Goal: Task Accomplishment & Management: Complete application form

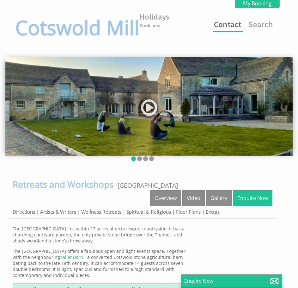
click at [232, 22] on link "Contact" at bounding box center [228, 24] width 28 height 10
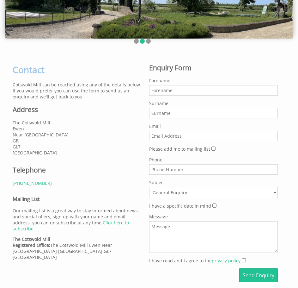
scroll to position [117, 0]
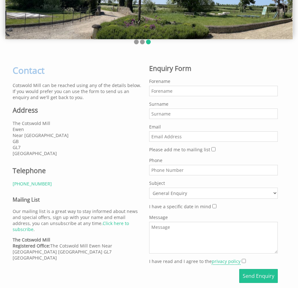
click at [212, 208] on input "I have a specific date in mind" at bounding box center [214, 206] width 4 height 4
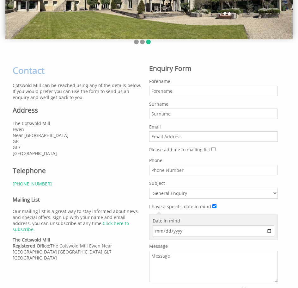
click at [212, 208] on input "I have a specific date in mind" at bounding box center [214, 206] width 4 height 4
checkbox input "false"
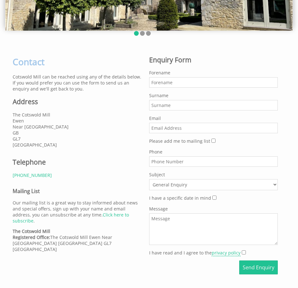
scroll to position [126, 0]
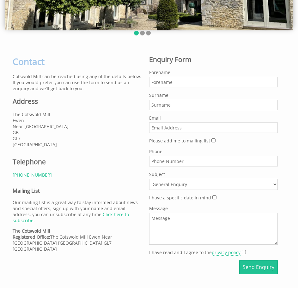
click at [157, 79] on input "Forename" at bounding box center [213, 82] width 129 height 10
type input "[PERSON_NAME]"
type input "[PERSON_NAME][EMAIL_ADDRESS][DOMAIN_NAME]"
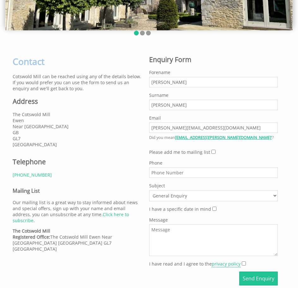
click at [183, 161] on div "Phone" at bounding box center [213, 169] width 129 height 18
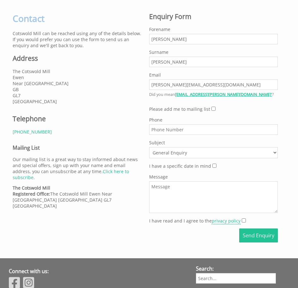
scroll to position [169, 0]
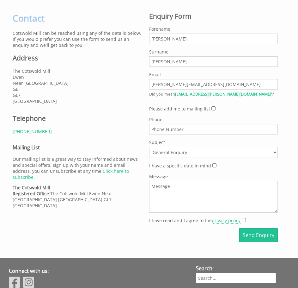
click at [212, 152] on select "General Enquiry Holidays Retreats and Workshops" at bounding box center [213, 152] width 129 height 11
select select "807"
click at [149, 147] on select "General Enquiry Holidays Retreats and Workshops" at bounding box center [213, 152] width 129 height 11
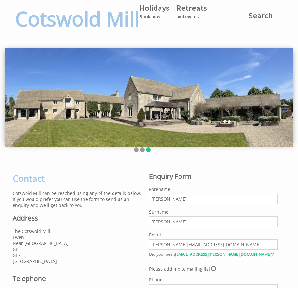
scroll to position [0, 0]
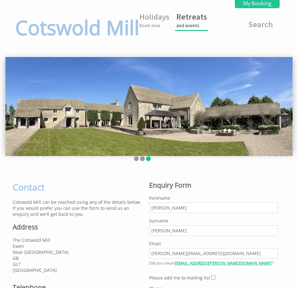
click at [193, 21] on link "Retreats and events" at bounding box center [191, 20] width 31 height 17
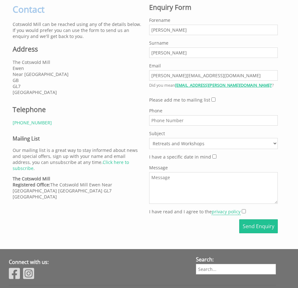
scroll to position [180, 0]
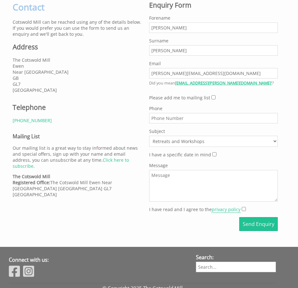
click at [178, 187] on textarea "Message" at bounding box center [213, 186] width 129 height 32
paste textarea "Lorem, Ip dolo si Ame, con A elit sed Doeiusm Tempo, i Utlaboreet dolor magnaal…"
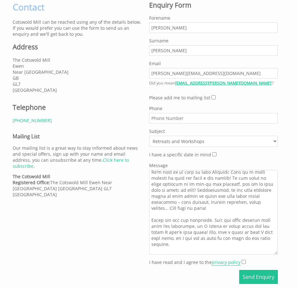
drag, startPoint x: 276, startPoint y: 200, endPoint x: 299, endPoint y: 254, distance: 59.2
click at [298, 254] on html "Cotswold Mill Holidays Book now Retreats and events Contact Search My Booking M…" at bounding box center [149, 141] width 298 height 642
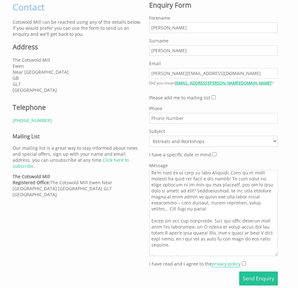
drag, startPoint x: 264, startPoint y: 234, endPoint x: 175, endPoint y: 226, distance: 89.2
click at [175, 226] on textarea "Message" at bounding box center [213, 213] width 129 height 86
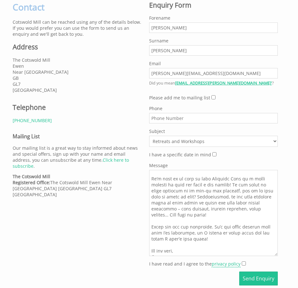
drag, startPoint x: 178, startPoint y: 234, endPoint x: 149, endPoint y: 218, distance: 33.1
click at [149, 218] on textarea "Message" at bounding box center [213, 213] width 129 height 86
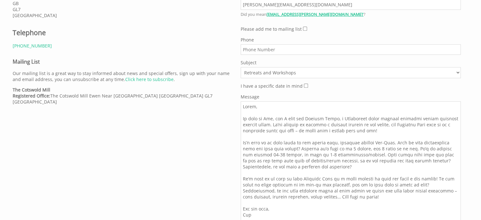
scroll to position [0, 0]
drag, startPoint x: 389, startPoint y: 186, endPoint x: 485, endPoint y: 233, distance: 106.9
click at [298, 233] on html "Cotswold Mill Holidays Book now Retreats and events Contact Search My Booking M…" at bounding box center [240, 31] width 481 height 694
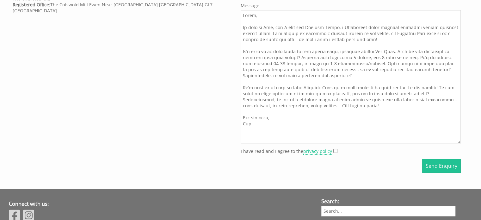
scroll to position [409, 0]
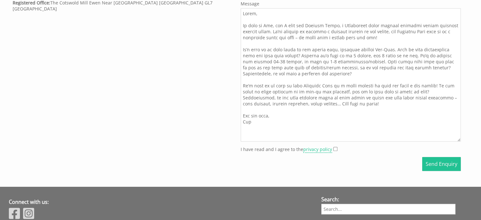
click at [298, 62] on textarea "Message" at bounding box center [351, 74] width 220 height 133
type textarea "Lorem, Ip dolo si Ame, con A elit sed Doeiusm Tempo, i Utlaboreet dolor magnaal…"
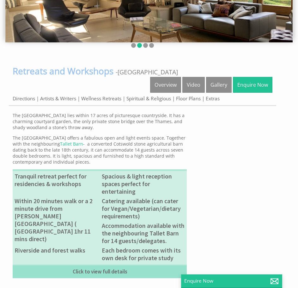
scroll to position [113, 0]
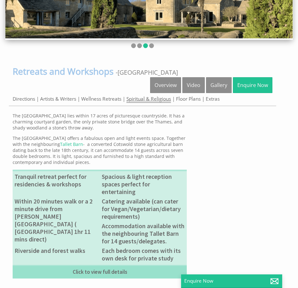
click at [159, 101] on link "Spiritual & Religious" at bounding box center [148, 98] width 45 height 7
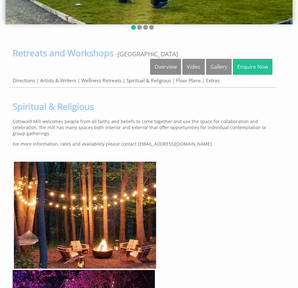
scroll to position [141, 0]
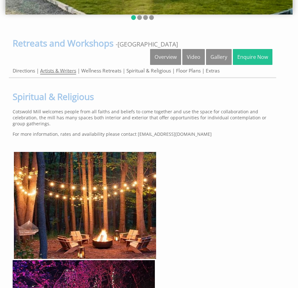
click at [75, 72] on link "Artists & Writers" at bounding box center [58, 70] width 36 height 7
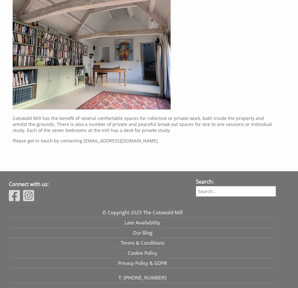
scroll to position [379, 0]
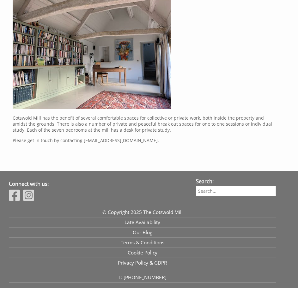
click at [194, 128] on p "Cotswold Mill has the benefit of several comfortable spaces for collective or p…" at bounding box center [143, 124] width 260 height 18
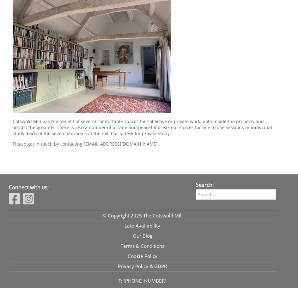
scroll to position [375, 0]
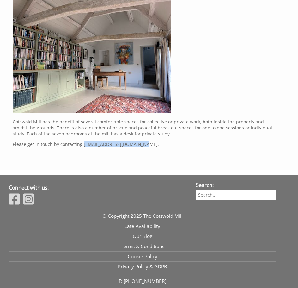
drag, startPoint x: 81, startPoint y: 146, endPoint x: 136, endPoint y: 144, distance: 55.4
click at [136, 144] on p "Please get in touch by contacting events@cotswoldmill.co.uk." at bounding box center [143, 144] width 260 height 6
copy p "events@cotswoldmill.co.uk"
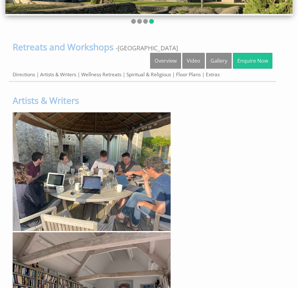
scroll to position [137, 0]
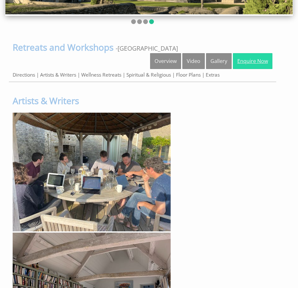
click at [246, 66] on link "Enquire Now" at bounding box center [253, 61] width 40 height 16
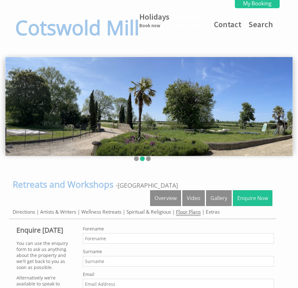
click at [201, 215] on link "Floor Plans" at bounding box center [188, 211] width 25 height 7
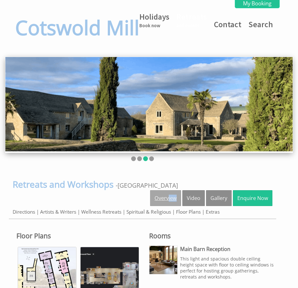
drag, startPoint x: 182, startPoint y: 202, endPoint x: 168, endPoint y: 199, distance: 13.9
click at [168, 199] on ul "Overview Video Gallery Enquire Now" at bounding box center [211, 199] width 122 height 18
click at [168, 199] on link "Overview" at bounding box center [165, 198] width 31 height 16
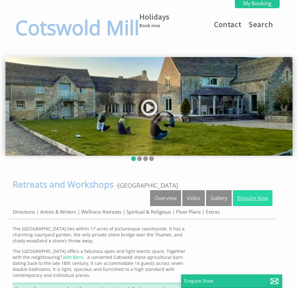
click at [244, 191] on link "Enquire Now" at bounding box center [253, 198] width 40 height 16
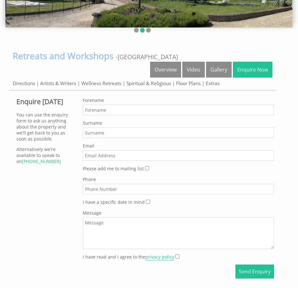
scroll to position [131, 0]
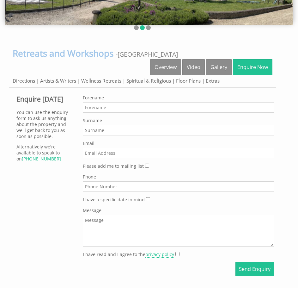
drag, startPoint x: 110, startPoint y: 102, endPoint x: 101, endPoint y: 107, distance: 10.0
click at [101, 107] on div "Forename" at bounding box center [178, 104] width 191 height 18
click at [101, 107] on input "Forename" at bounding box center [178, 107] width 191 height 10
type input "[PERSON_NAME]"
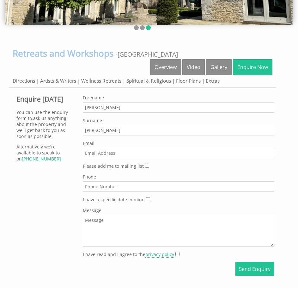
type input "[PERSON_NAME]"
type input "[PERSON_NAME][EMAIL_ADDRESS][DOMAIN_NAME]"
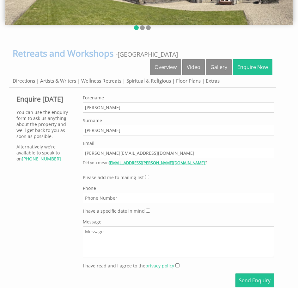
click at [102, 234] on textarea "Message" at bounding box center [178, 242] width 191 height 32
paste textarea "Hello, My name is Jim, and I work for Misfits Music, a Birmingham based charity…"
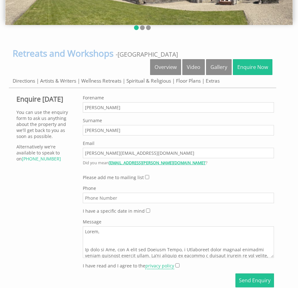
scroll to position [145, 0]
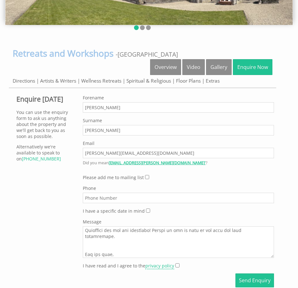
click at [101, 248] on textarea "Message" at bounding box center [178, 242] width 191 height 32
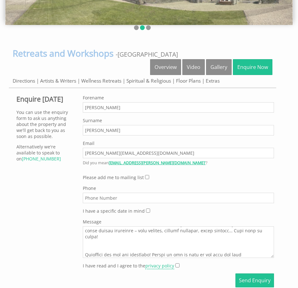
scroll to position [114, 0]
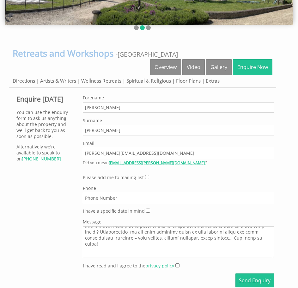
click at [96, 246] on textarea "Message" at bounding box center [178, 242] width 191 height 32
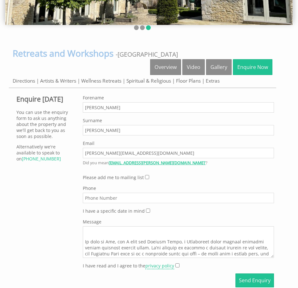
scroll to position [2, 0]
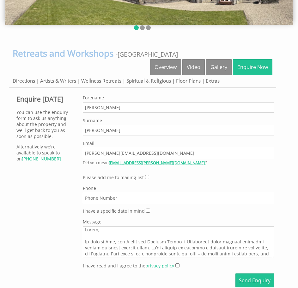
drag, startPoint x: 126, startPoint y: 243, endPoint x: 81, endPoint y: 240, distance: 44.7
click at [81, 240] on div "Do not fill in this field Forename Jim Surname Nankivell Email jim@misfitsmusic…" at bounding box center [178, 193] width 199 height 196
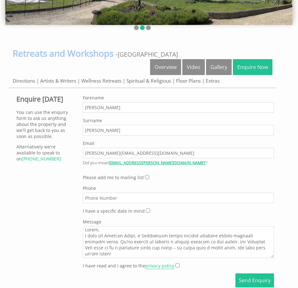
click at [134, 233] on textarea "Message" at bounding box center [178, 242] width 191 height 32
click at [133, 231] on textarea "Message" at bounding box center [178, 242] width 191 height 32
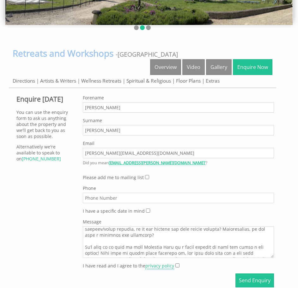
scroll to position [69, 0]
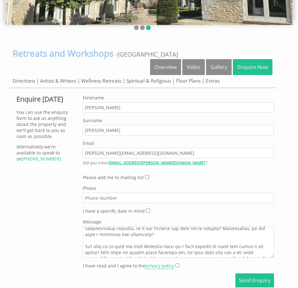
type textarea "Hello, I work for Misfits Music, a Birmingham based charity bringing adults tog…"
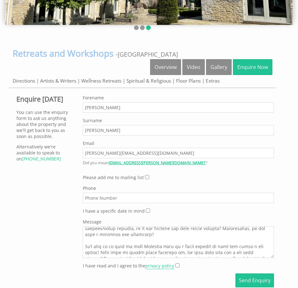
click at [175, 266] on input "I have read and I agree to the privacy policy" at bounding box center [177, 265] width 4 height 4
checkbox input "true"
click at [253, 282] on button "Send Enquiry" at bounding box center [255, 280] width 39 height 14
